Goal: Find specific page/section: Find specific page/section

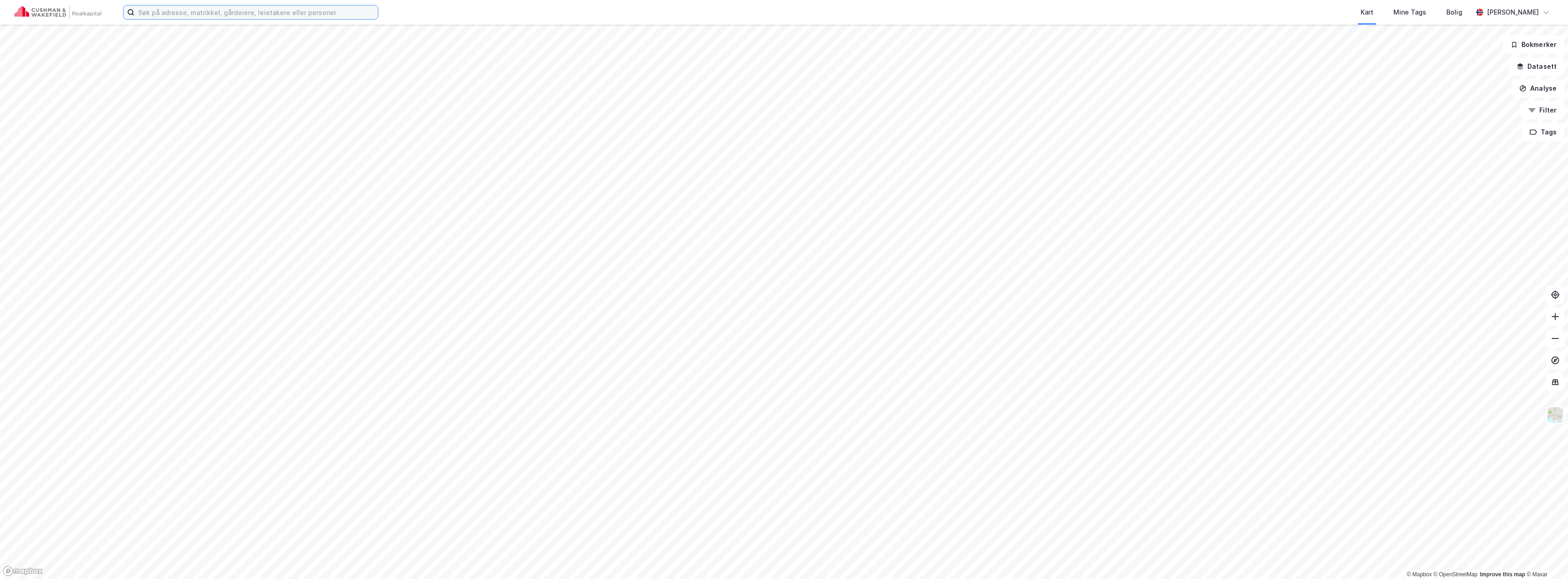
click at [296, 18] on input at bounding box center [256, 12] width 243 height 14
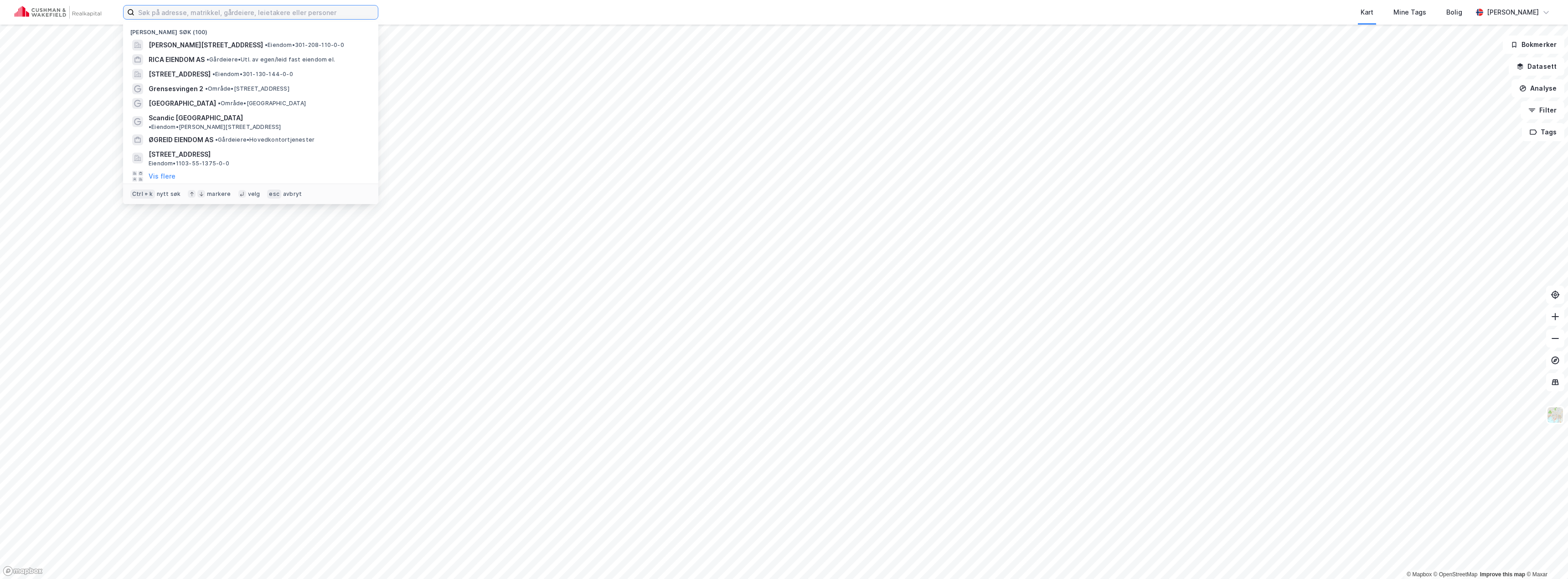
paste input "D"
click at [286, 11] on input at bounding box center [256, 12] width 243 height 14
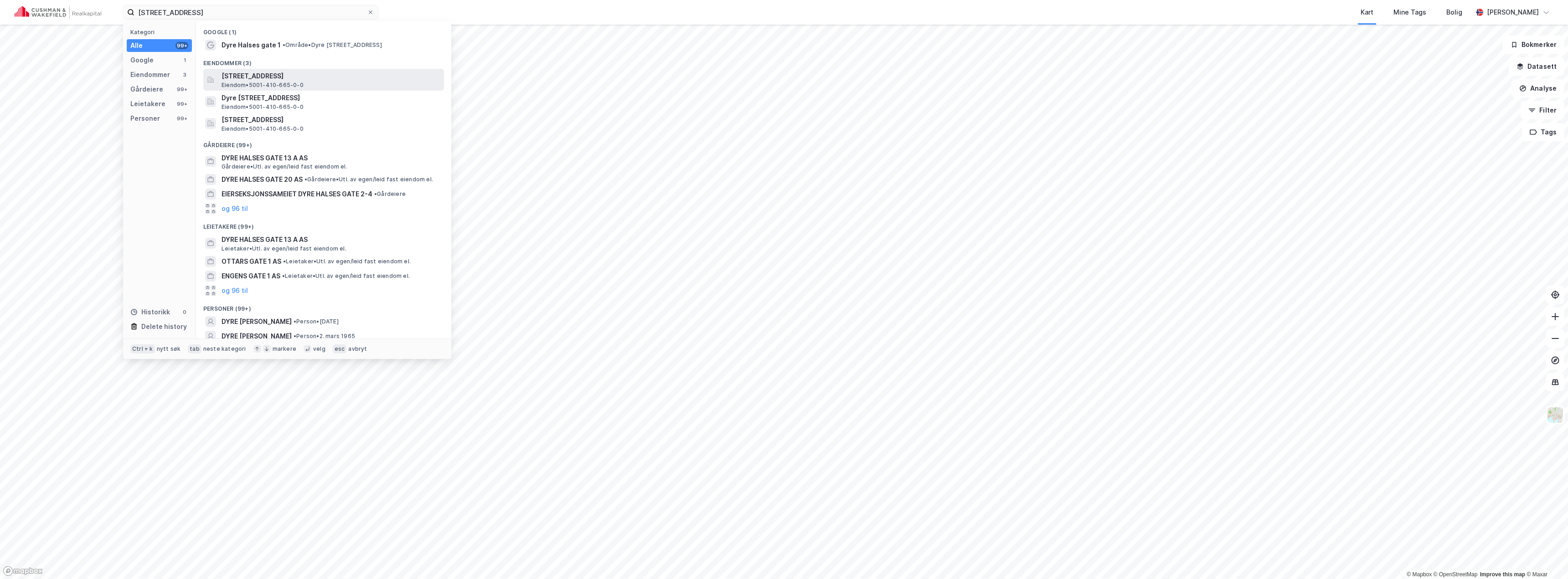
click at [296, 77] on span "[STREET_ADDRESS]" at bounding box center [331, 76] width 219 height 11
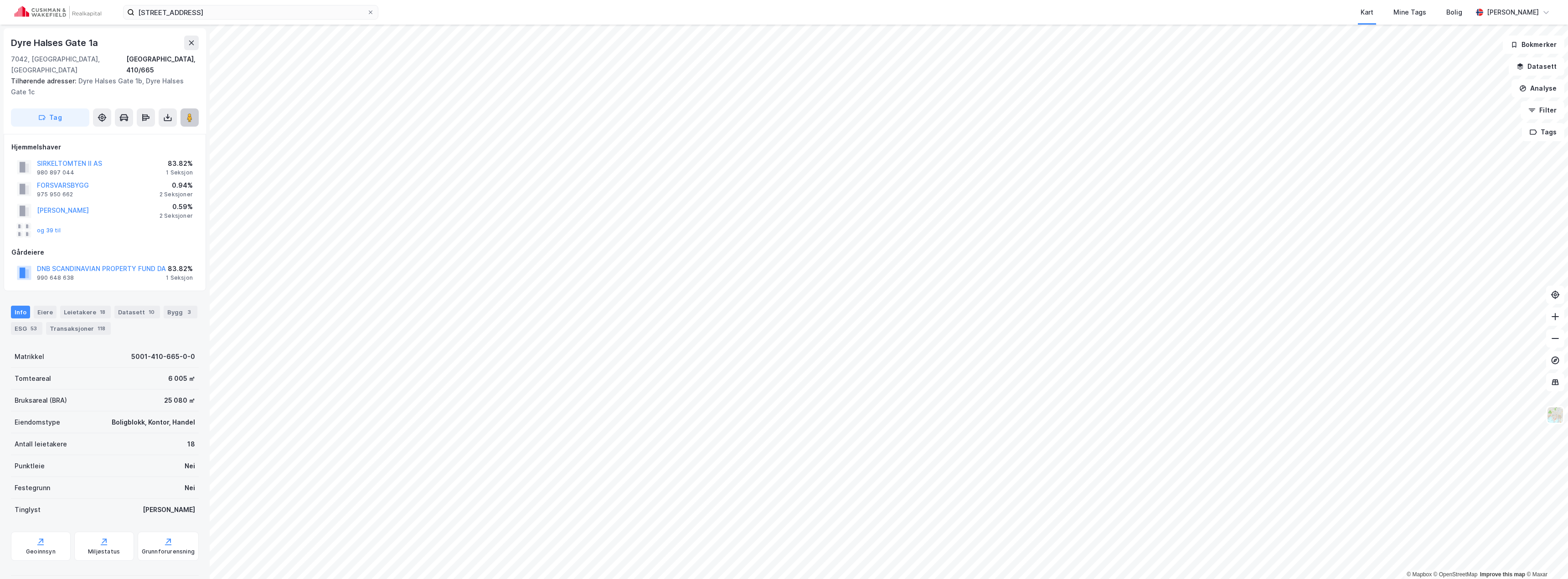
click at [189, 113] on button at bounding box center [189, 117] width 18 height 18
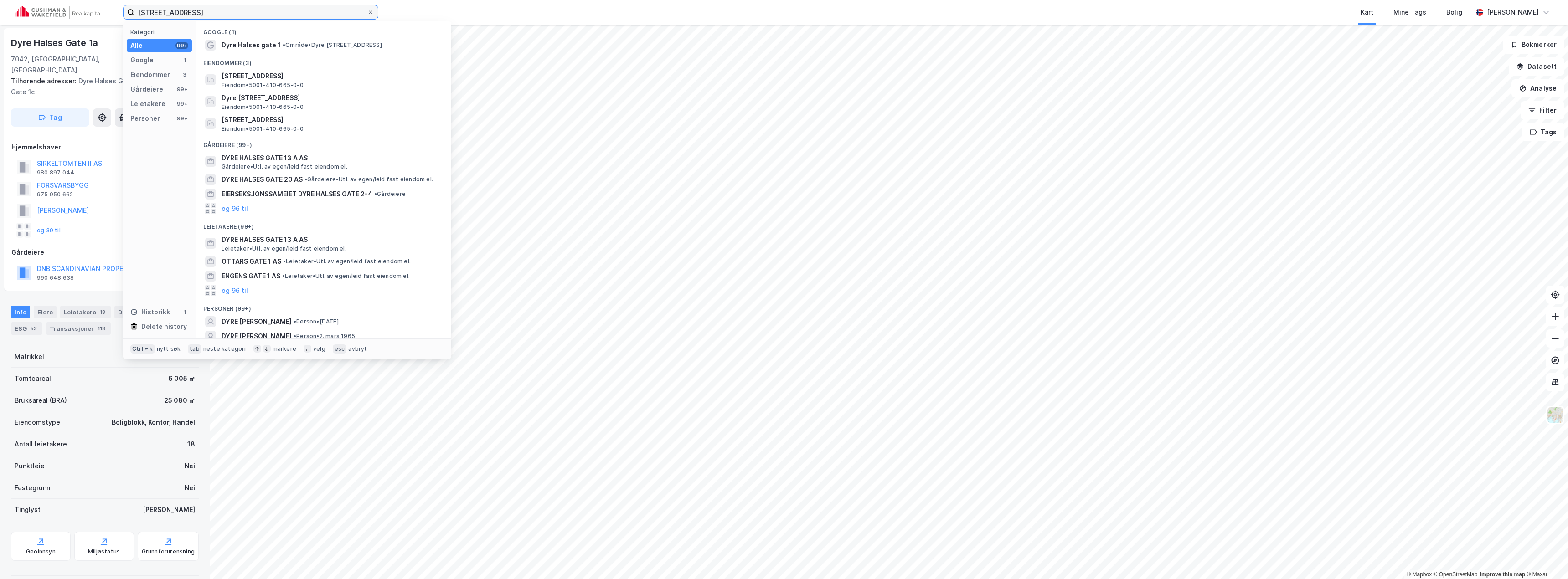
click at [225, 12] on input "[STREET_ADDRESS]" at bounding box center [251, 12] width 232 height 14
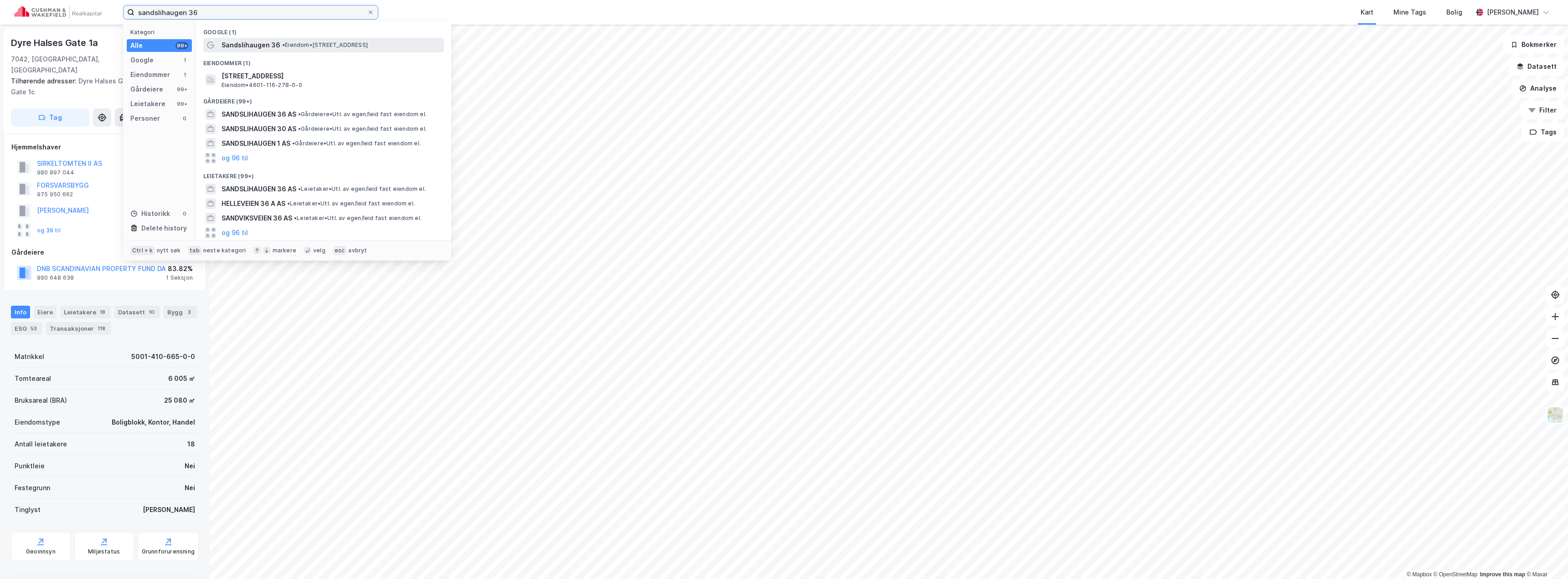
type input "sandslihaugen 36"
click at [243, 40] on span "Sandslihaugen 36" at bounding box center [251, 45] width 59 height 11
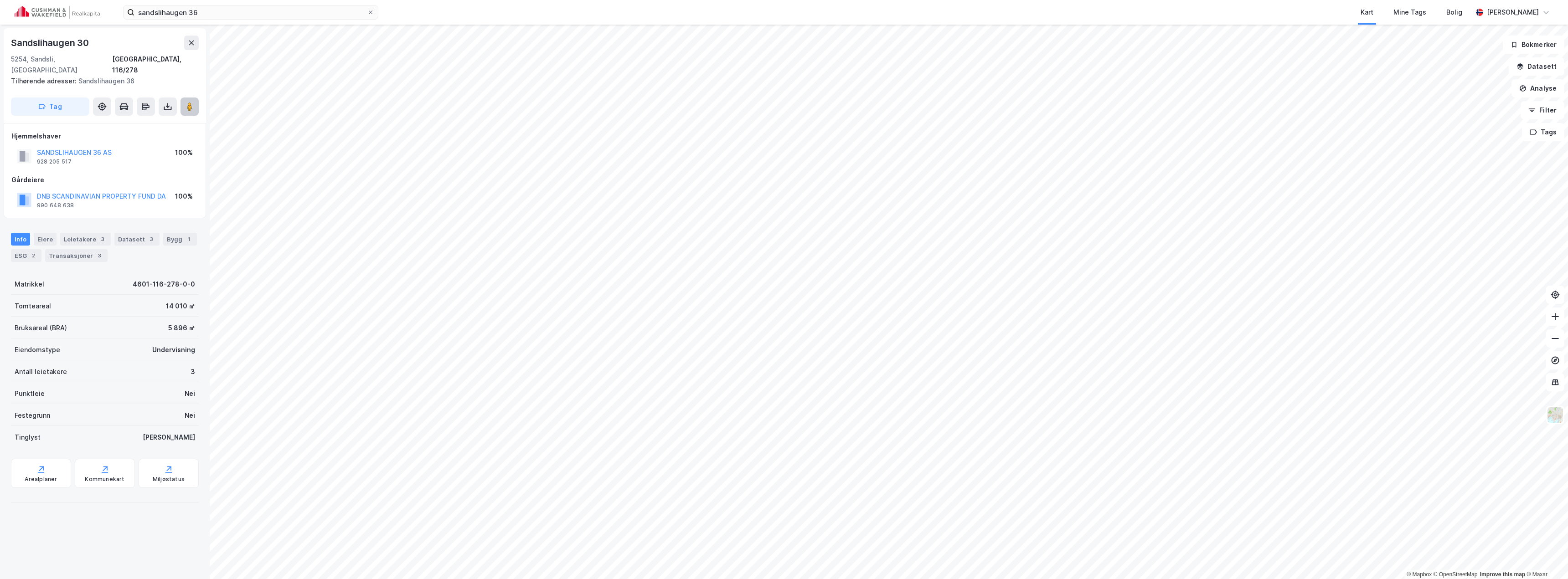
click at [186, 102] on icon at bounding box center [189, 106] width 9 height 9
